Goal: Ask a question: Seek information or help from site administrators or community

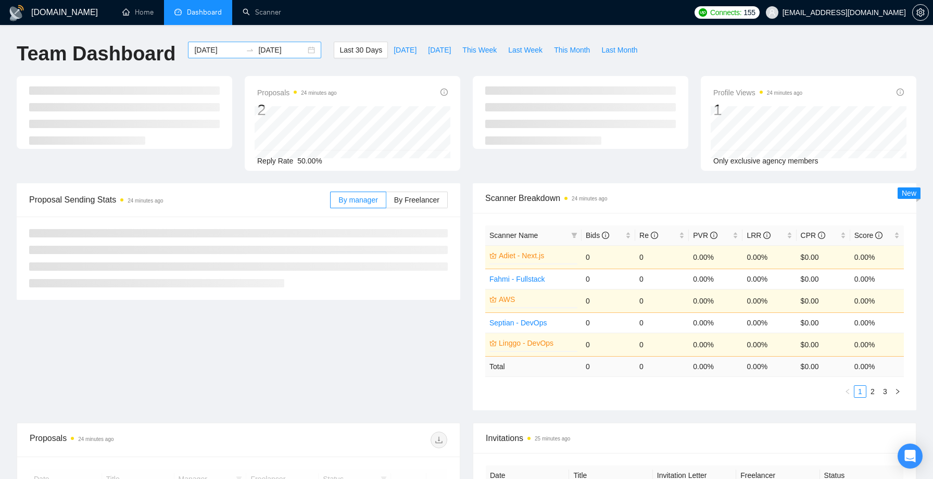
click at [305, 53] on div "[DATE] [DATE]" at bounding box center [254, 50] width 133 height 17
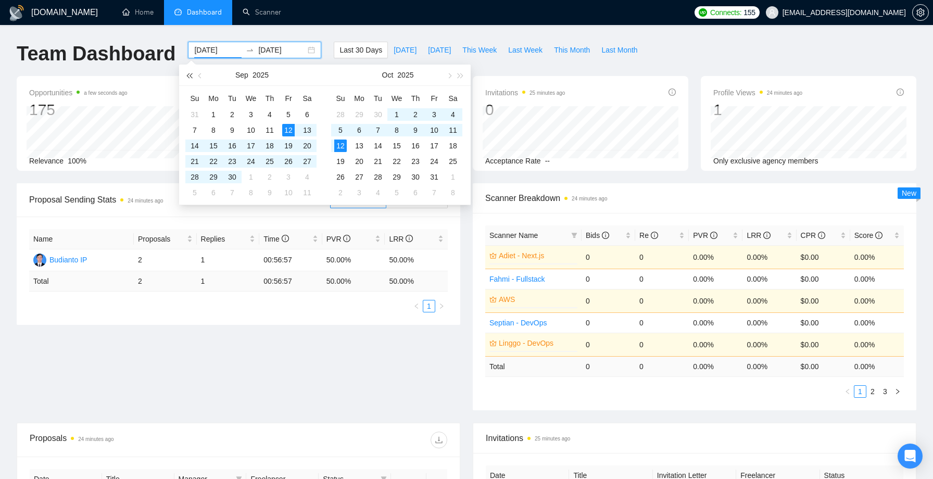
click at [190, 77] on span "button" at bounding box center [188, 75] width 5 height 5
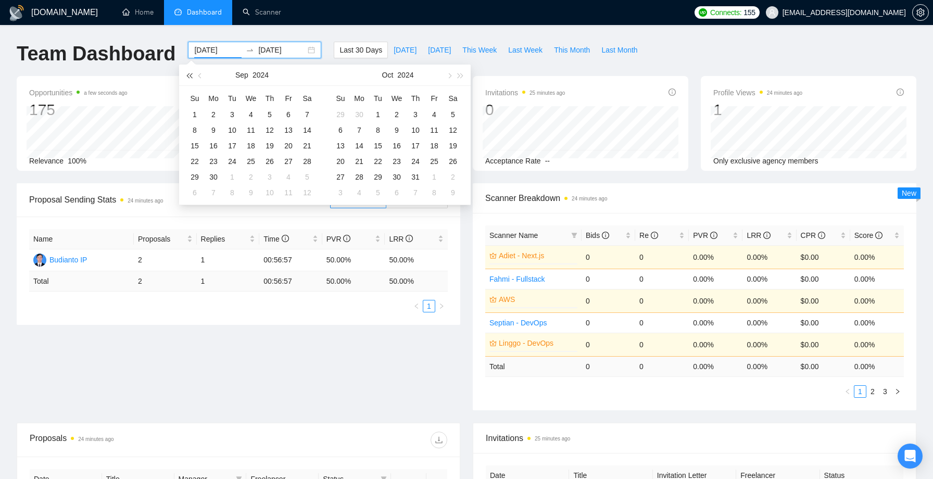
click at [190, 77] on span "button" at bounding box center [188, 75] width 5 height 5
click at [456, 69] on button "button" at bounding box center [460, 75] width 11 height 21
click at [449, 76] on span "button" at bounding box center [448, 75] width 5 height 5
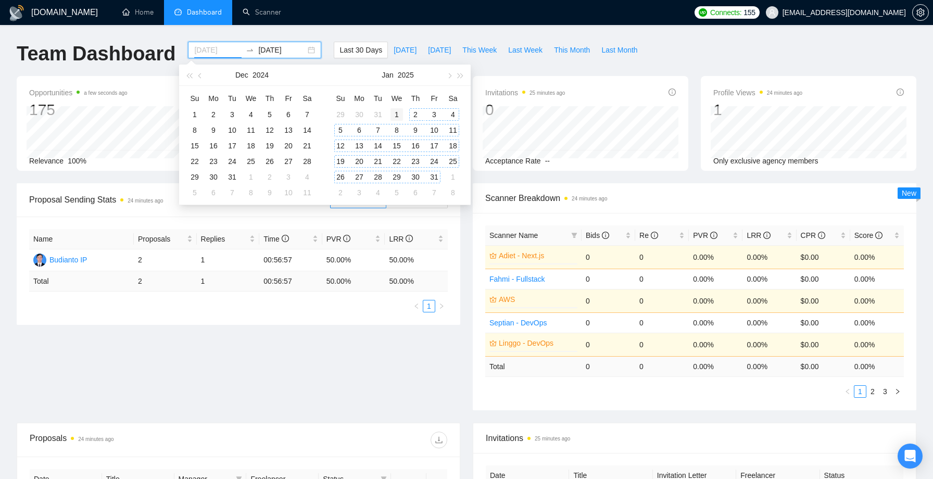
type input "[DATE]"
click at [398, 115] on div "1" at bounding box center [397, 114] width 12 height 12
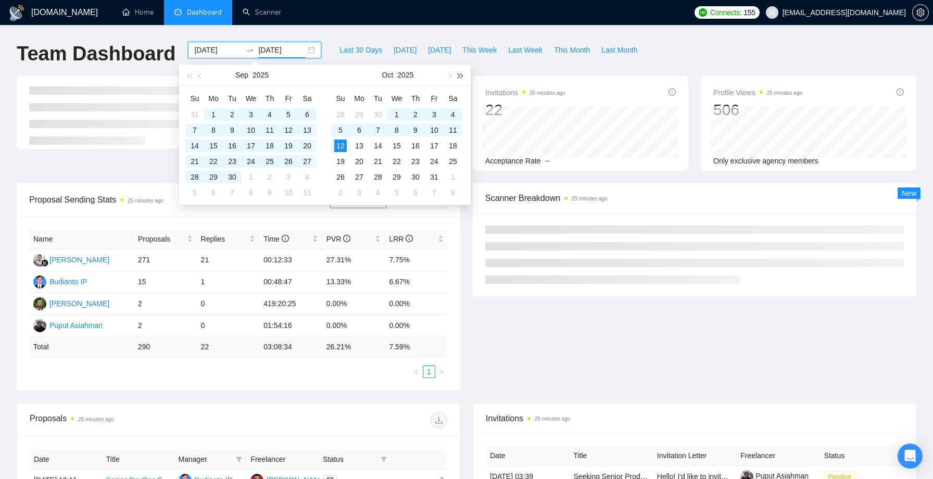
click at [458, 75] on span "button" at bounding box center [460, 75] width 5 height 5
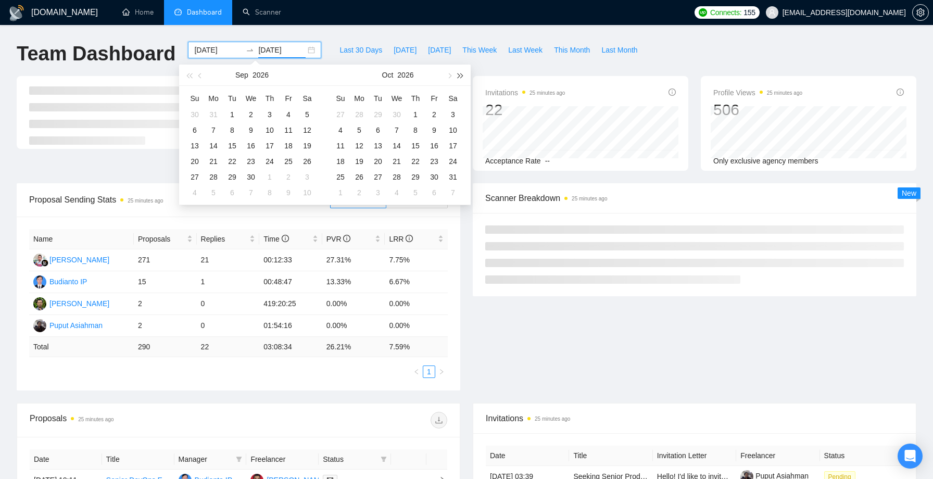
click at [458, 75] on span "button" at bounding box center [460, 75] width 5 height 5
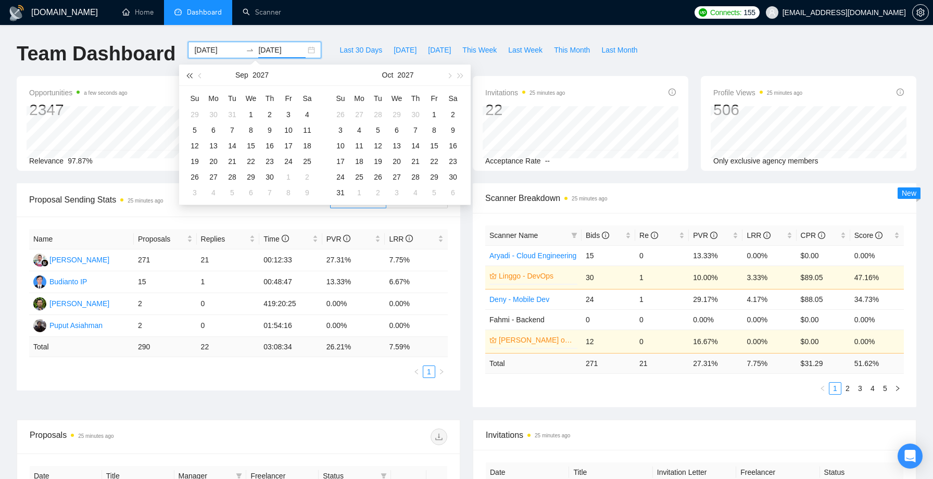
click at [191, 76] on span "button" at bounding box center [188, 75] width 5 height 5
click at [192, 77] on span "button" at bounding box center [188, 75] width 5 height 5
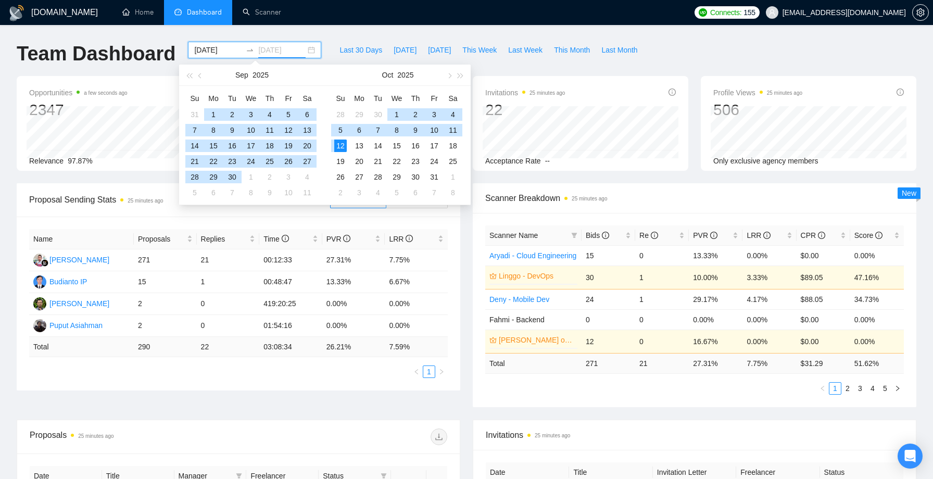
click at [338, 142] on div "12" at bounding box center [340, 146] width 12 height 12
type input "[DATE]"
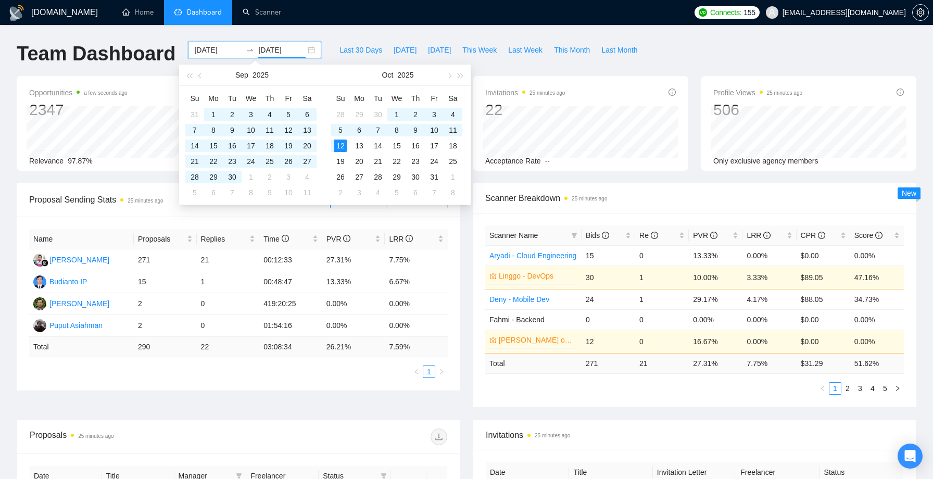
click at [334, 36] on div "[DOMAIN_NAME] Home Dashboard Scanner Connects: 155 [EMAIL_ADDRESS][DOMAIN_NAME]…" at bounding box center [466, 416] width 933 height 832
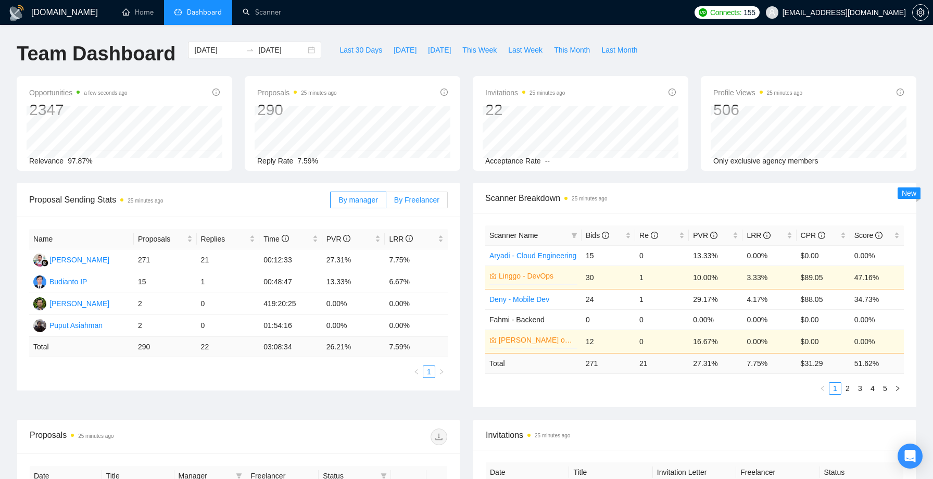
click at [427, 199] on span "By Freelancer" at bounding box center [416, 200] width 45 height 8
click at [386, 203] on input "By Freelancer" at bounding box center [386, 203] width 0 height 0
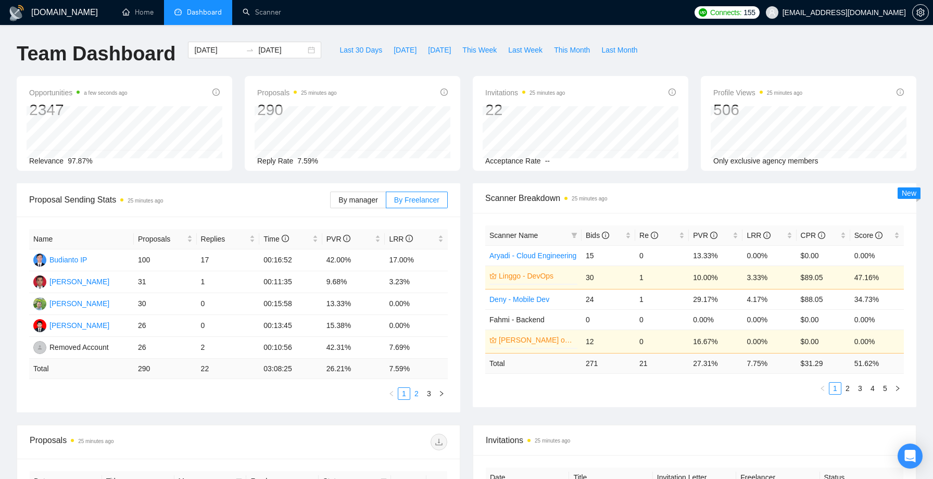
click at [421, 398] on link "2" at bounding box center [416, 393] width 11 height 11
click at [430, 394] on link "3" at bounding box center [428, 393] width 11 height 11
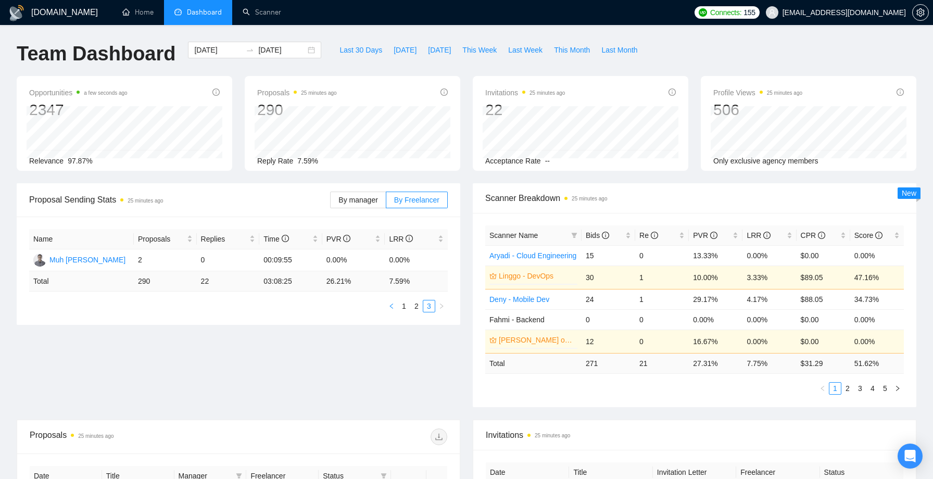
click at [391, 308] on icon "left" at bounding box center [391, 306] width 6 height 6
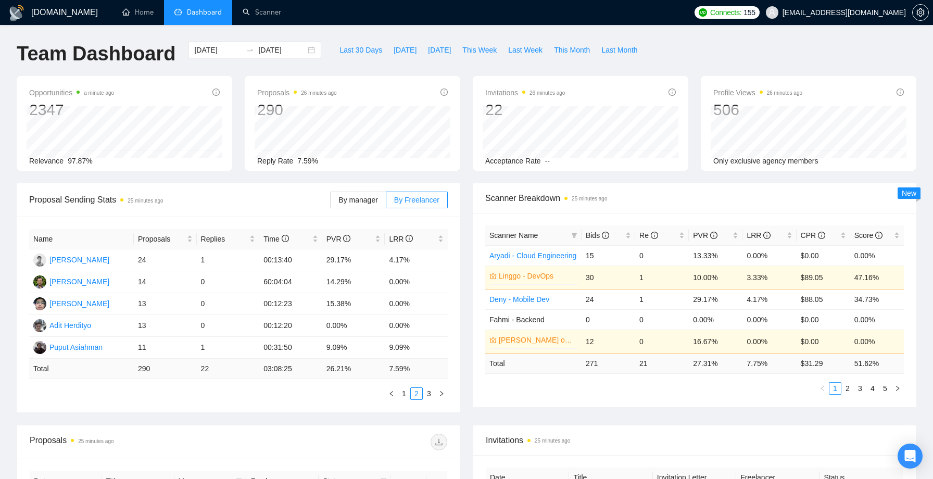
click at [435, 443] on span at bounding box center [439, 442] width 17 height 17
click at [409, 440] on div at bounding box center [343, 442] width 209 height 17
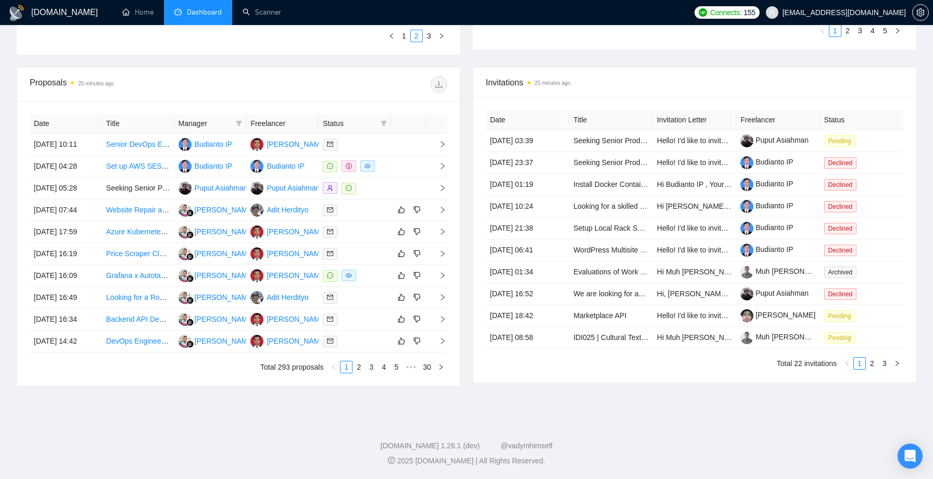
scroll to position [455, 0]
click at [899, 448] on div "Open Intercom Messenger" at bounding box center [911, 457] width 28 height 28
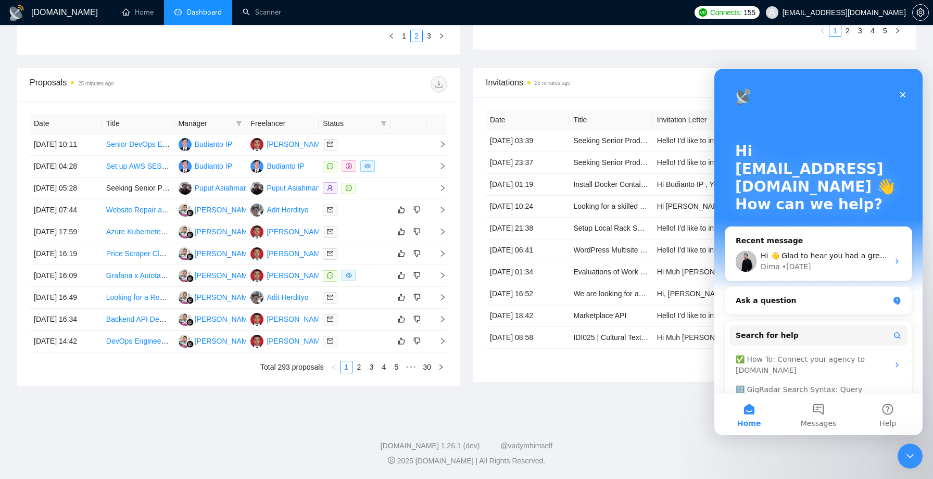
scroll to position [0, 0]
click at [838, 302] on div "Ask a question" at bounding box center [812, 300] width 153 height 11
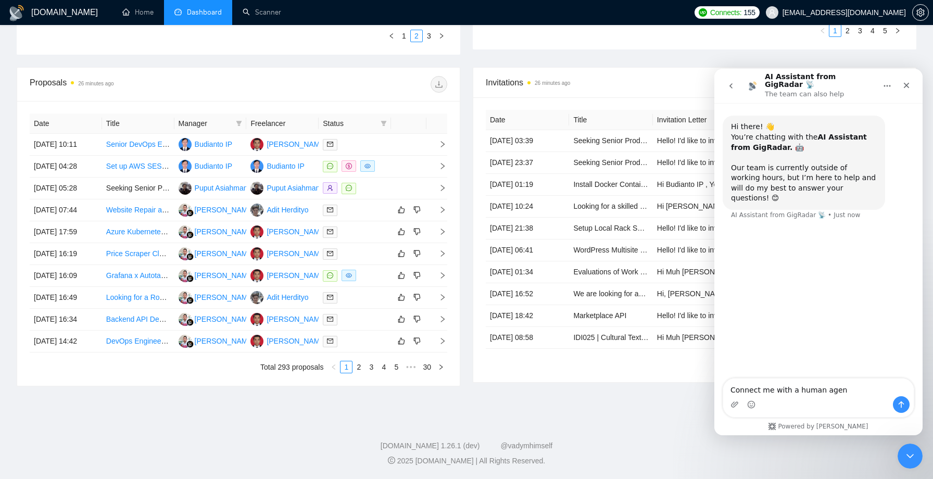
type textarea "Connect me with a human agent"
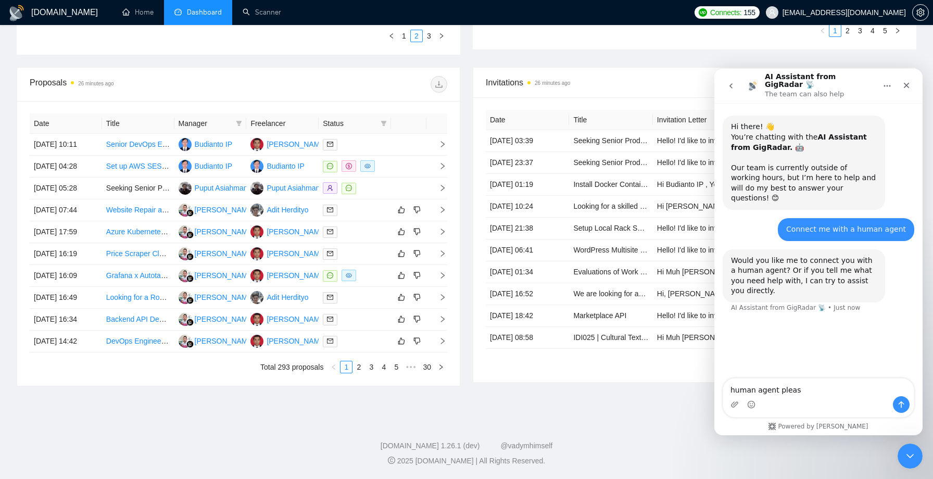
type textarea "human agent please"
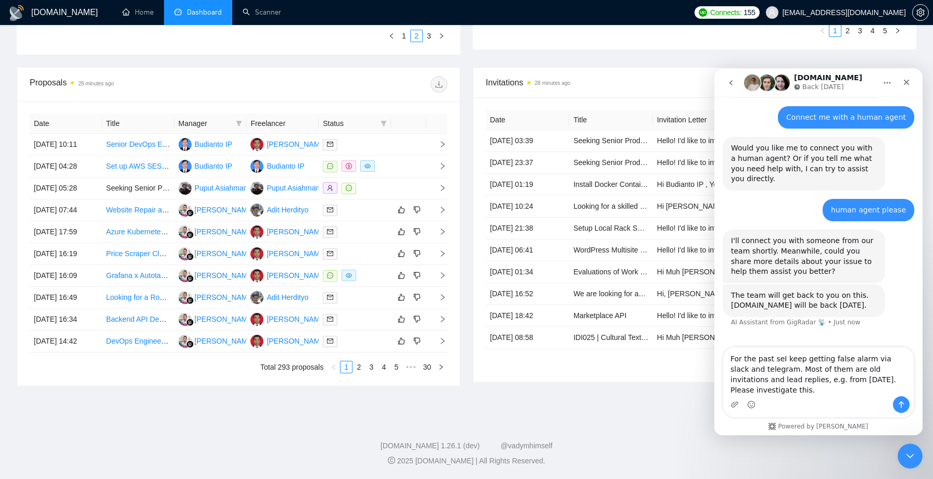
scroll to position [116, 0]
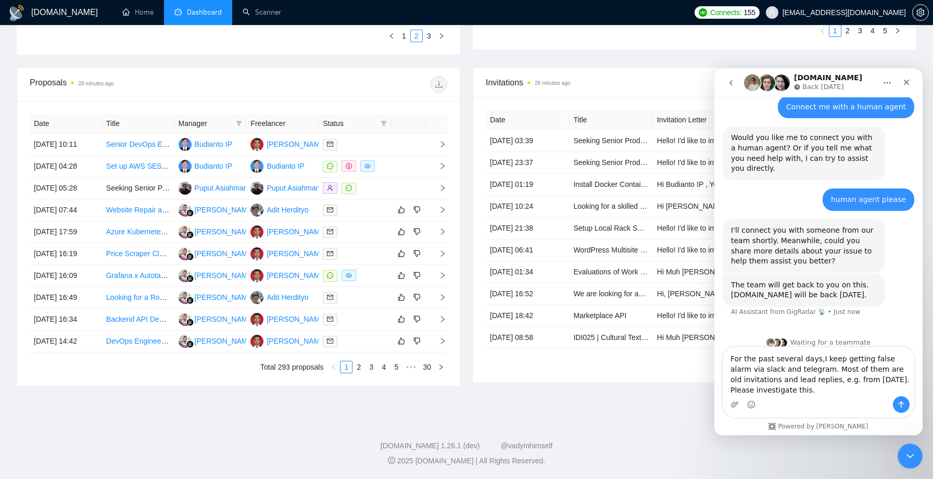
type textarea "For the past several days, I keep getting false alarm via slack and telegram. M…"
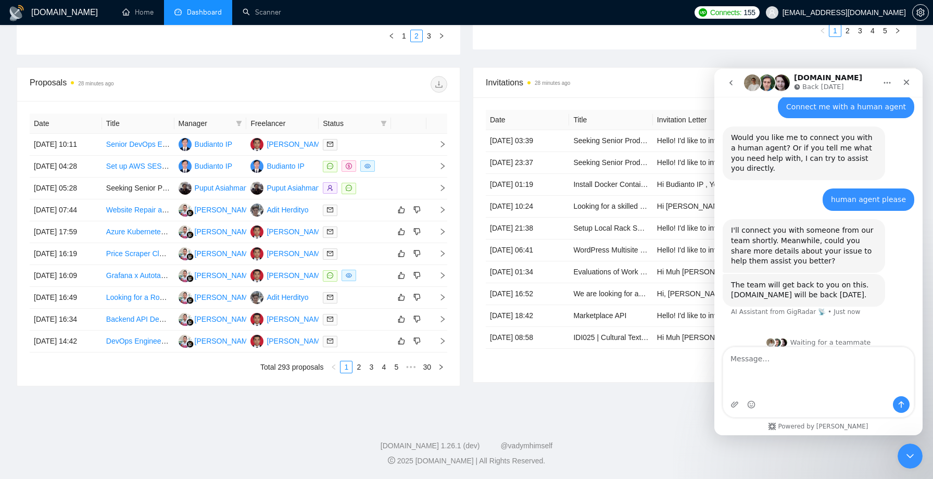
scroll to position [157, 0]
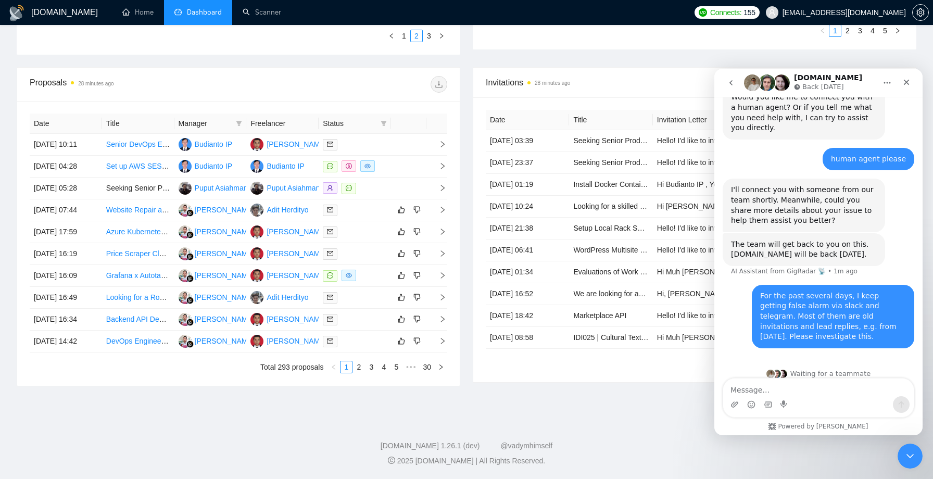
click at [731, 81] on icon "go back" at bounding box center [731, 83] width 8 height 8
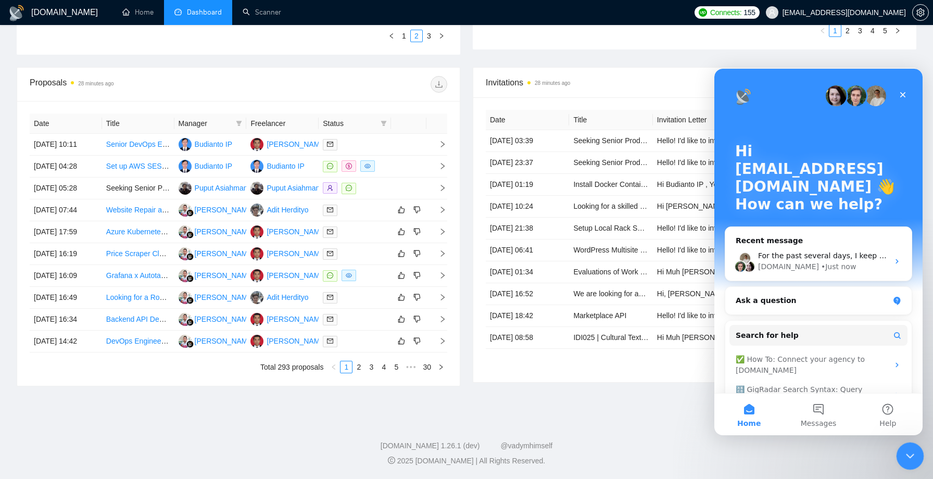
click at [898, 455] on div "Close Intercom Messenger" at bounding box center [908, 454] width 25 height 25
